Goal: Obtain resource: Obtain resource

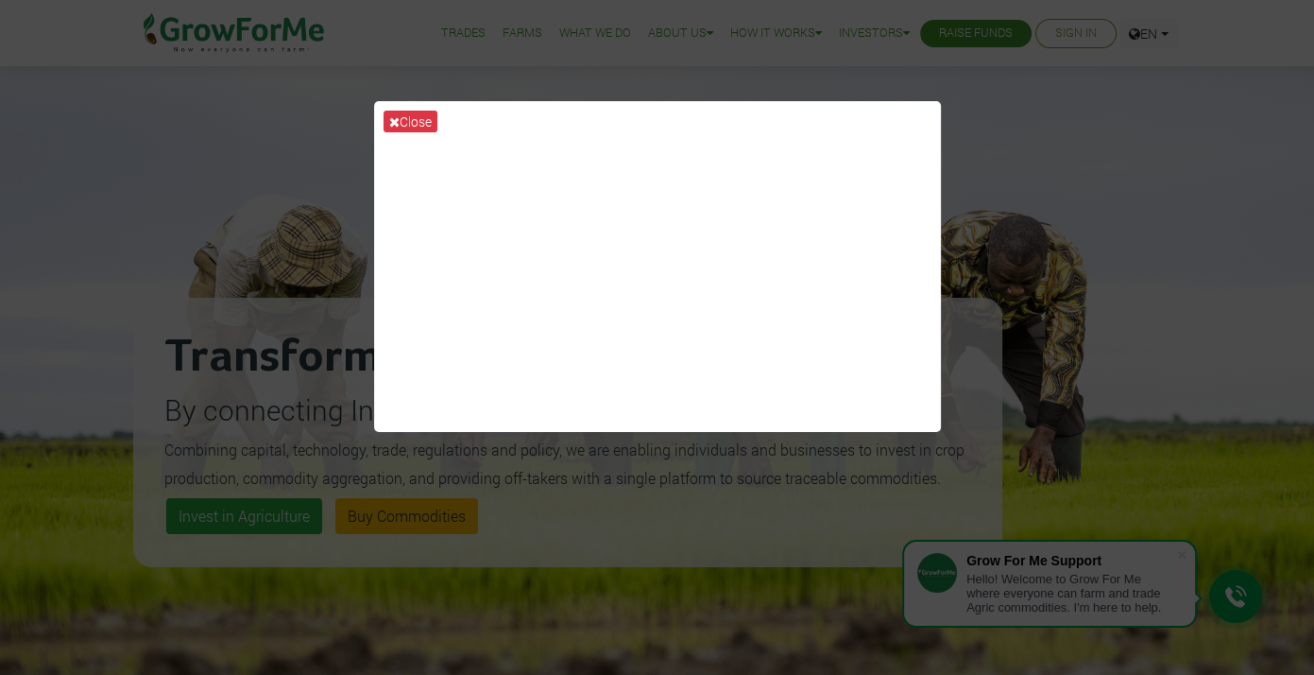
click at [96, 217] on div "Close" at bounding box center [657, 337] width 1314 height 675
click at [390, 124] on icon at bounding box center [394, 121] width 10 height 13
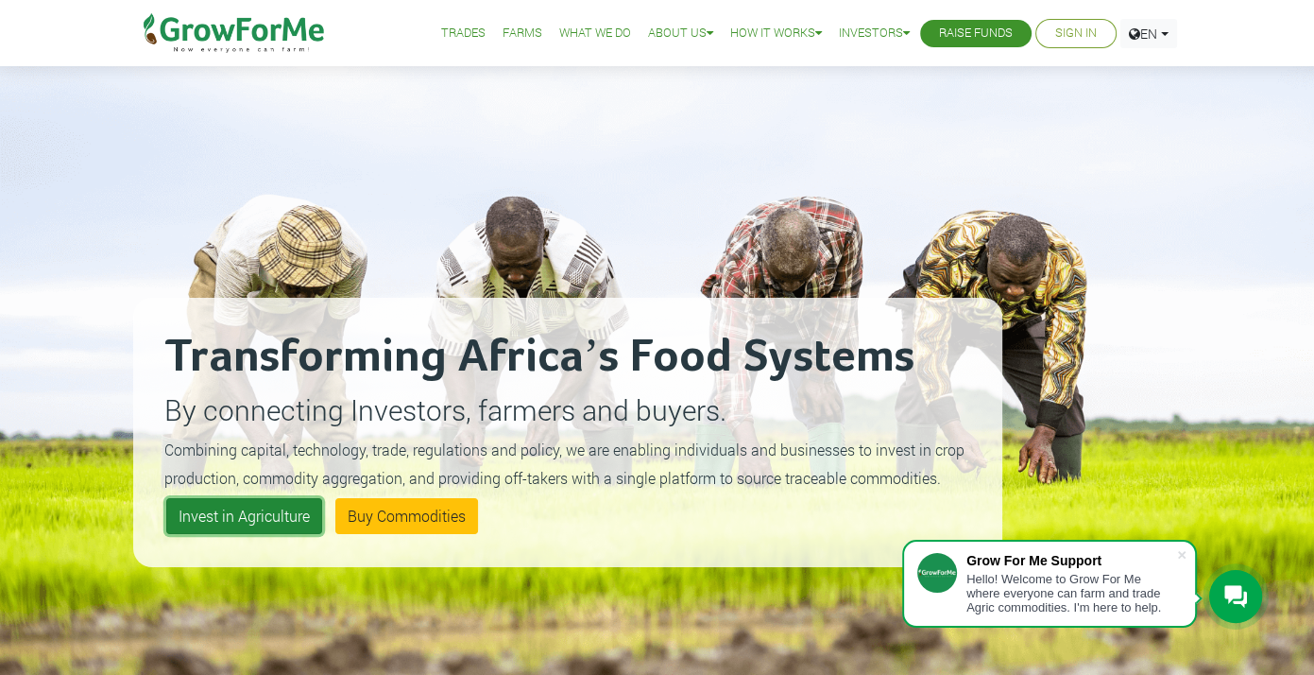
click at [232, 515] on link "Invest in Agriculture" at bounding box center [244, 516] width 156 height 36
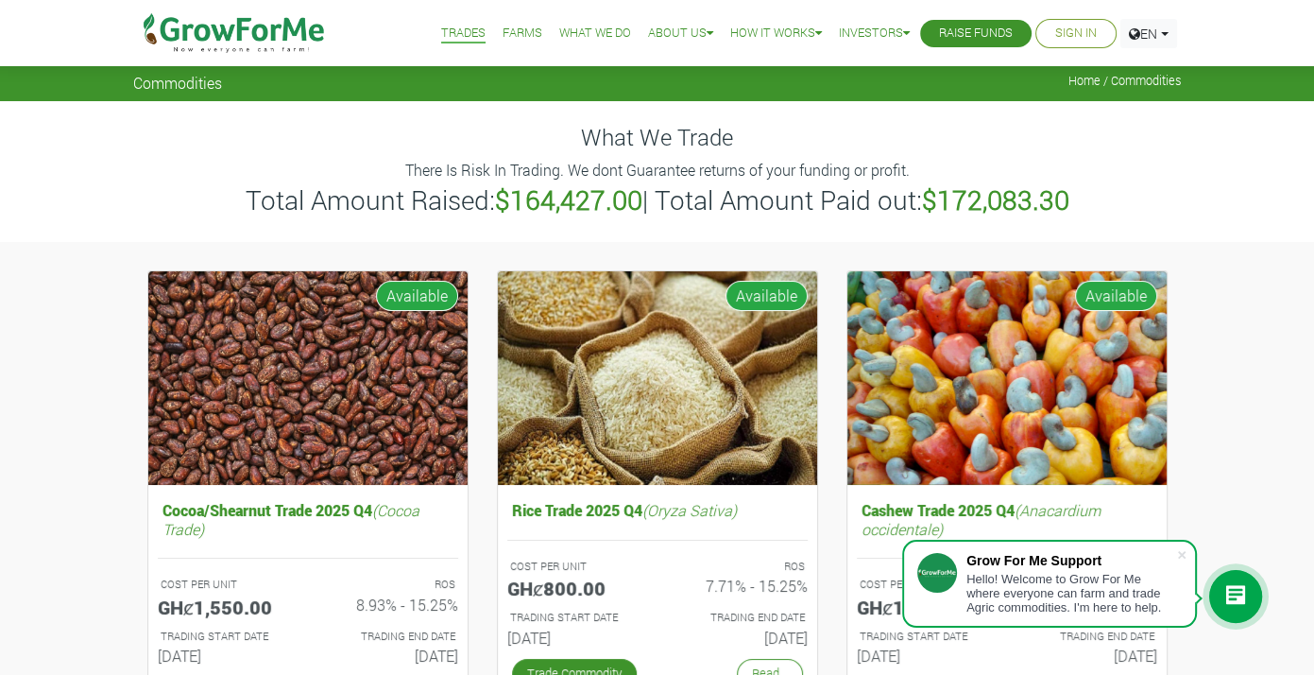
click at [507, 35] on link "Farms" at bounding box center [523, 34] width 40 height 20
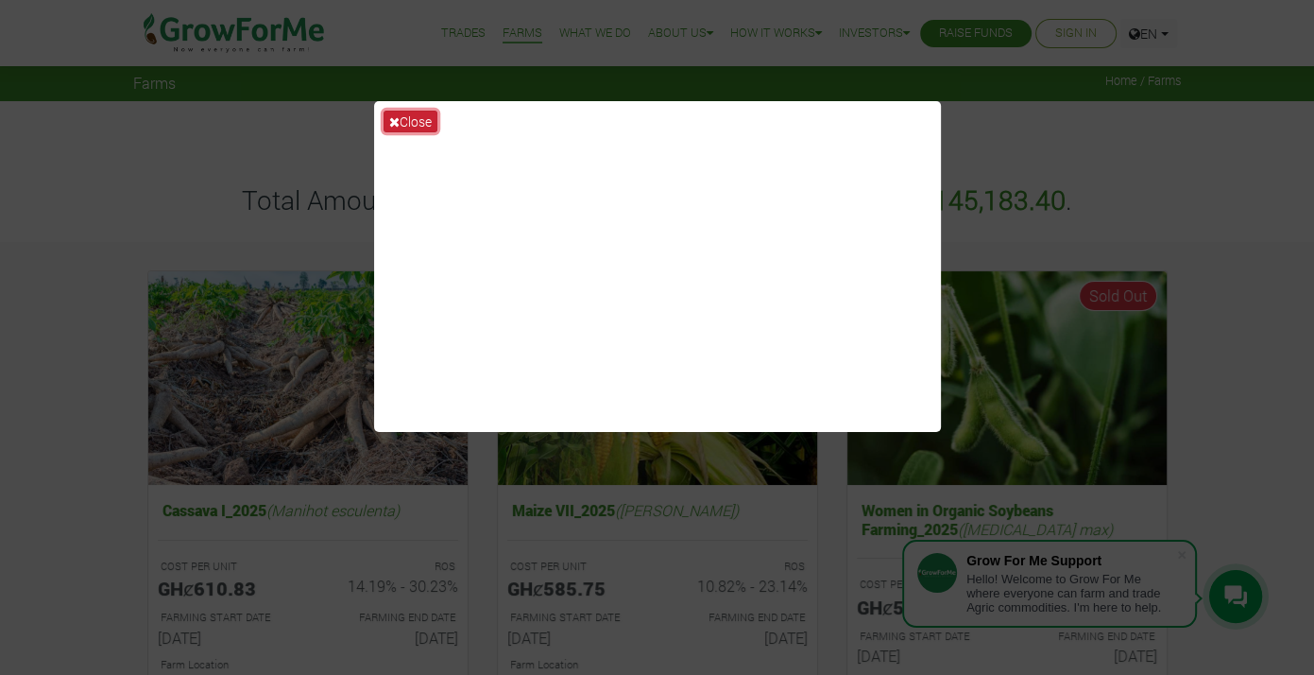
click at [414, 116] on button "Close" at bounding box center [411, 122] width 54 height 22
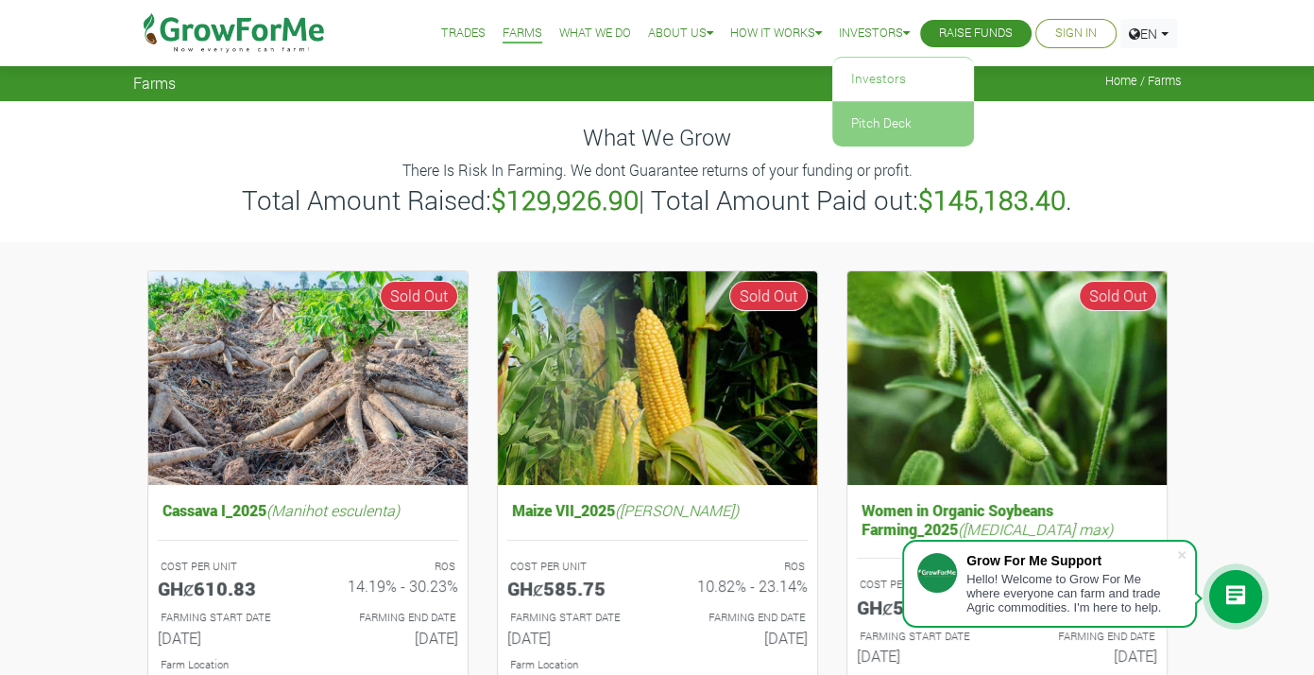
click at [887, 122] on link "Pitch Deck" at bounding box center [903, 123] width 142 height 43
